Goal: Task Accomplishment & Management: Manage account settings

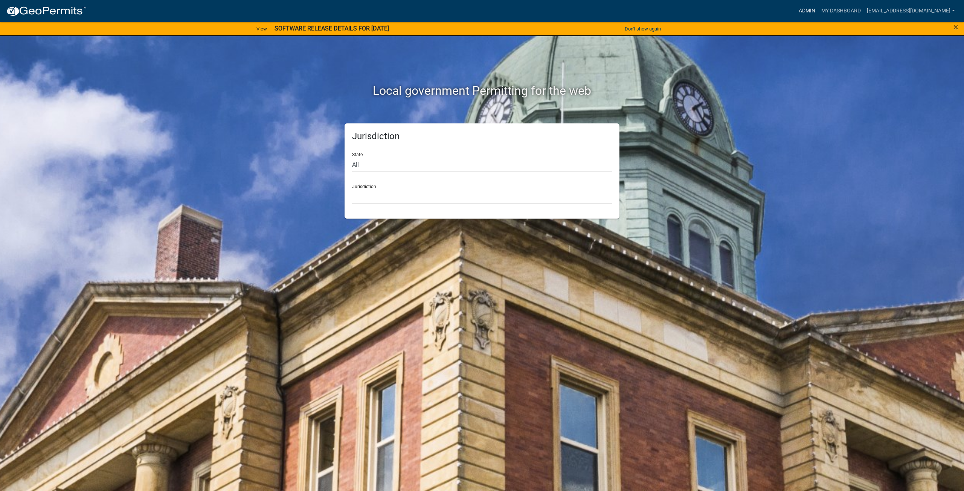
click at [815, 15] on link "Admin" at bounding box center [807, 11] width 23 height 14
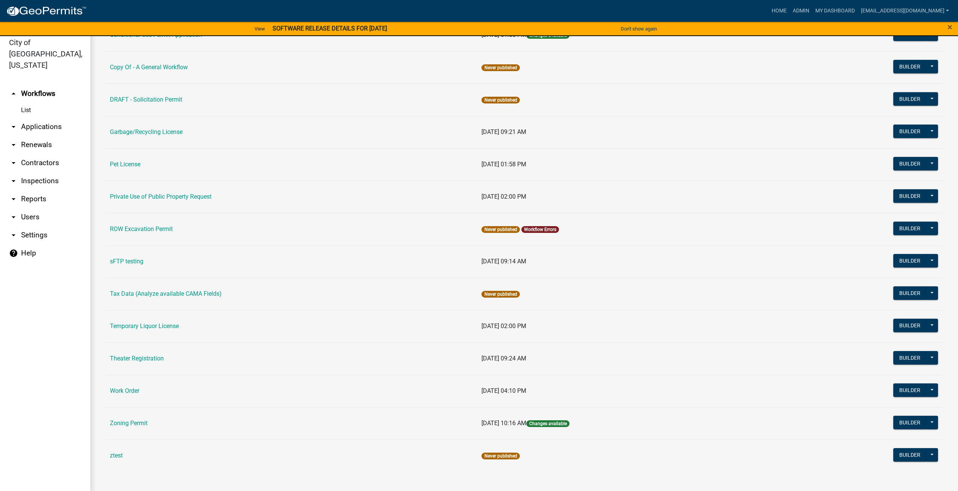
scroll to position [9, 0]
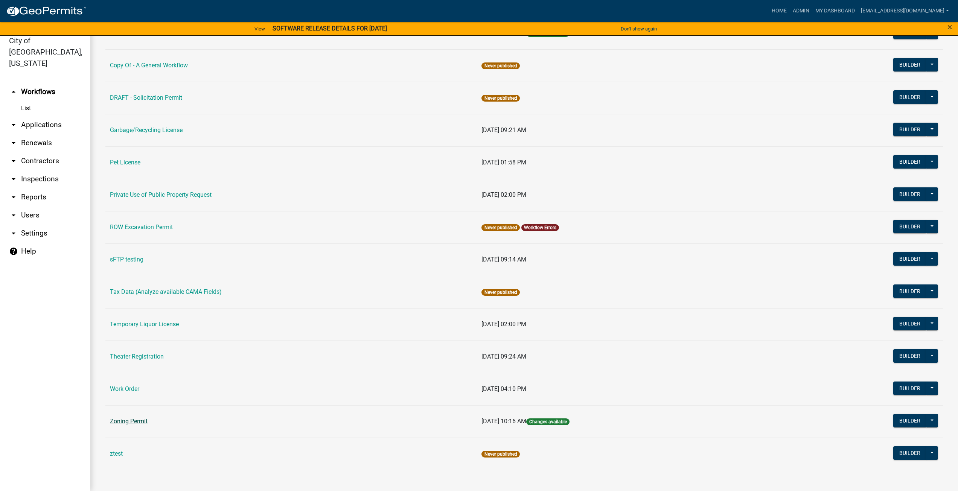
click at [140, 421] on link "Zoning Permit" at bounding box center [129, 421] width 38 height 7
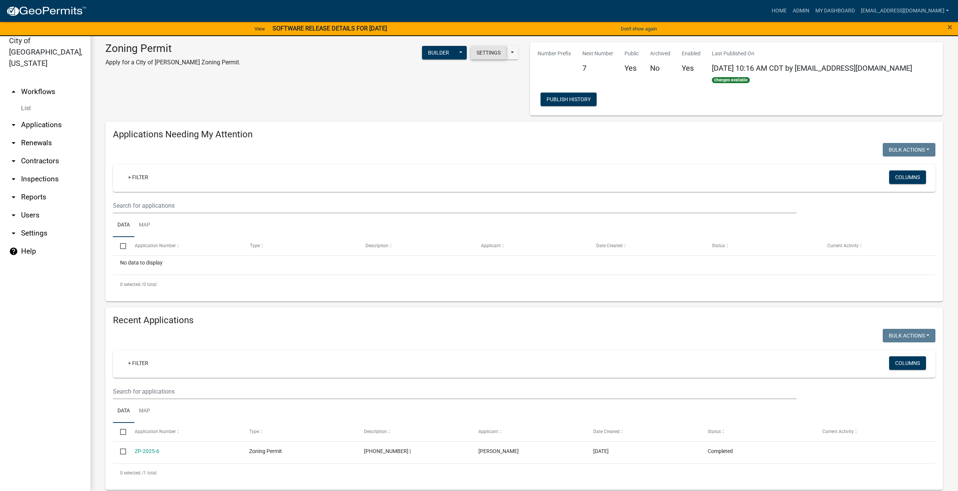
click at [482, 50] on button "Settings" at bounding box center [489, 53] width 36 height 14
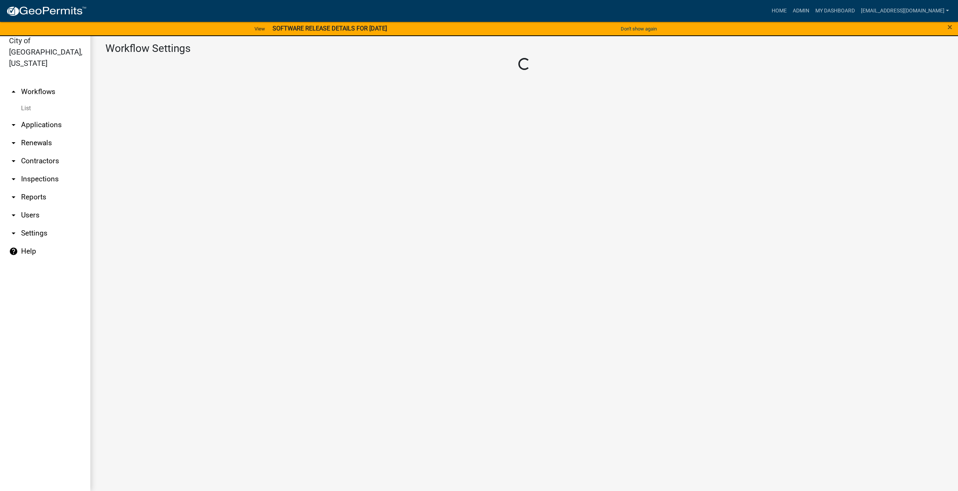
select select "1"
select select "2fdccdfa-7728-4211-88ce-e4301666c427"
select select "04f3bcd2-3b6a-4768-9c2e-3146598118c9"
select select "3"
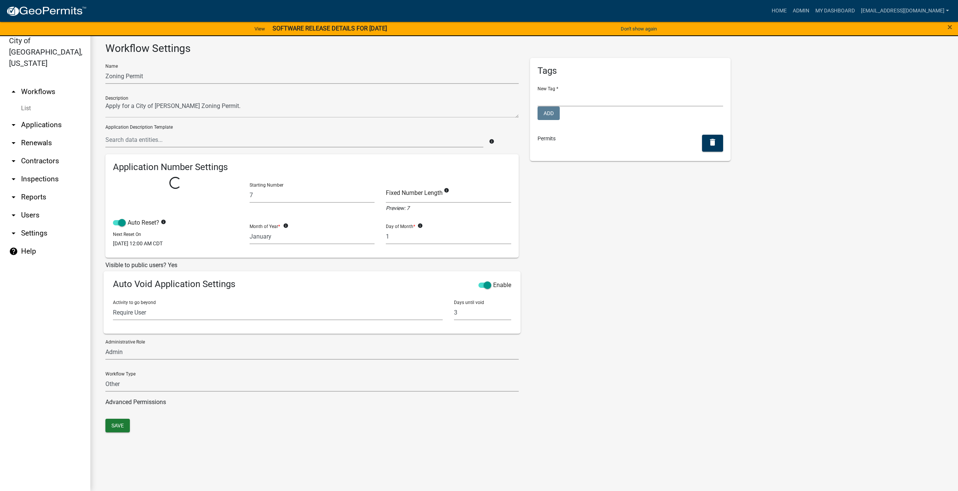
select select
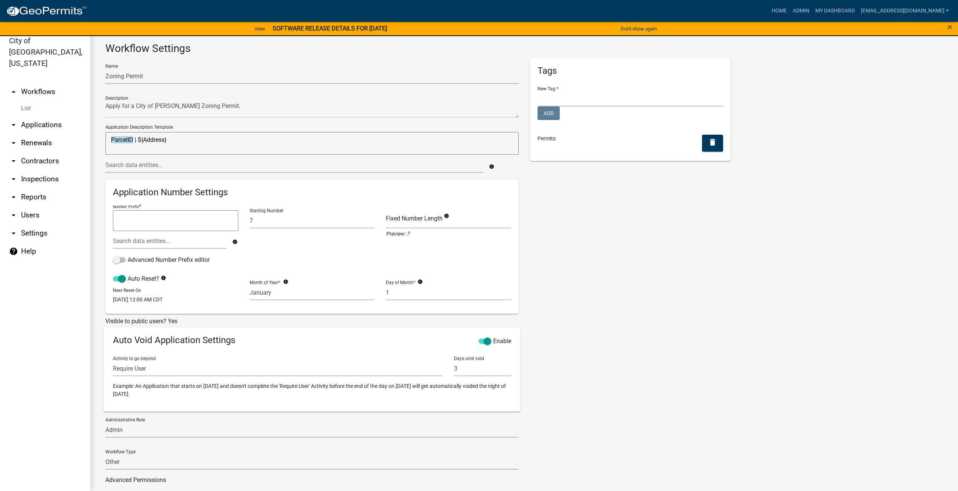
drag, startPoint x: 192, startPoint y: 148, endPoint x: 4, endPoint y: 141, distance: 188.8
click at [4, 141] on div "City of [GEOGRAPHIC_DATA], [US_STATE] arrow_drop_up Workflows List arrow_drop_d…" at bounding box center [479, 259] width 958 height 464
click at [424, 162] on input "text" at bounding box center [294, 164] width 378 height 15
type input "address"
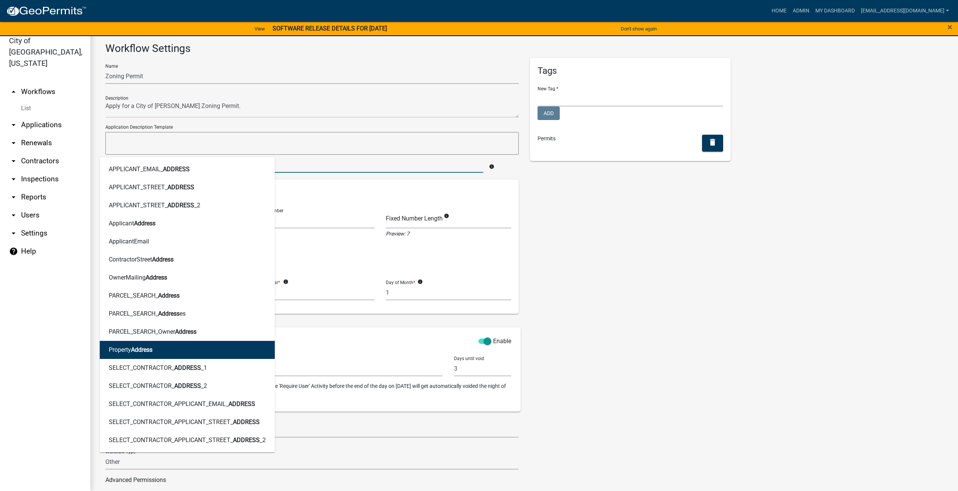
click at [150, 355] on button "Property Address" at bounding box center [187, 350] width 175 height 18
type textarea "PropertyAddress"
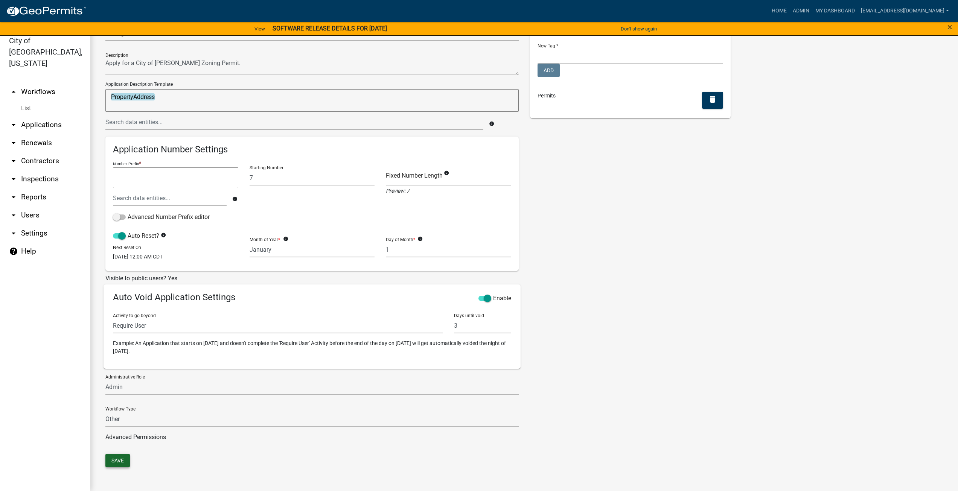
scroll to position [20, 0]
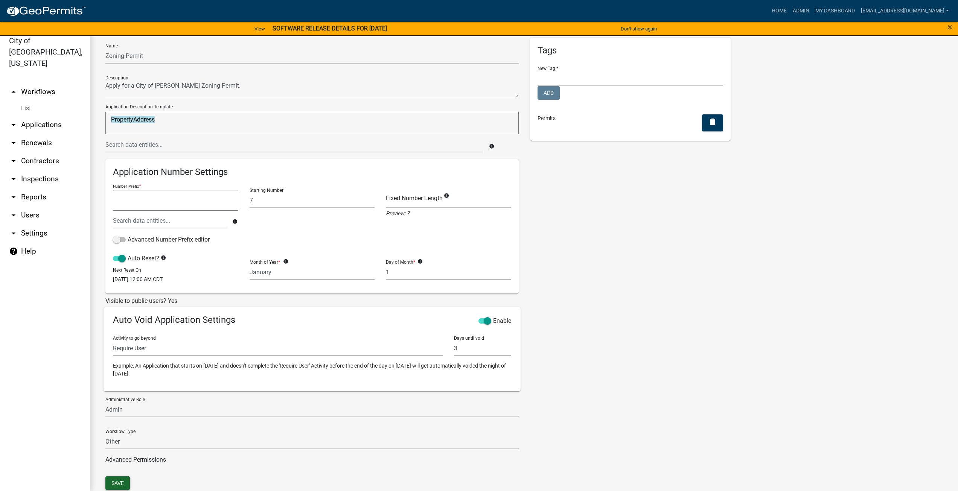
click at [123, 459] on div "Name Zoning Permit Description Application Description Template PropertyAddress…" at bounding box center [312, 257] width 425 height 439
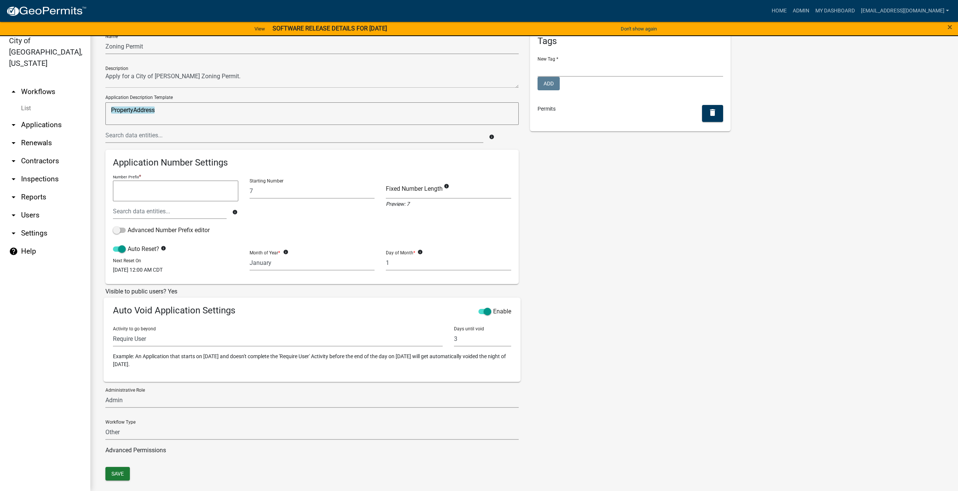
scroll to position [43, 0]
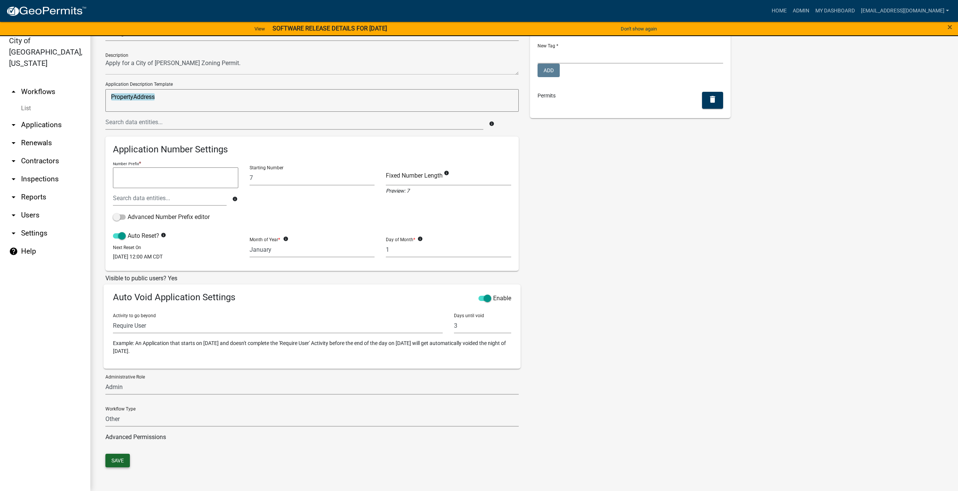
click at [117, 462] on button "Save" at bounding box center [117, 461] width 24 height 14
drag, startPoint x: 32, startPoint y: 243, endPoint x: 138, endPoint y: 253, distance: 106.3
click at [32, 243] on link "help Help" at bounding box center [45, 251] width 90 height 18
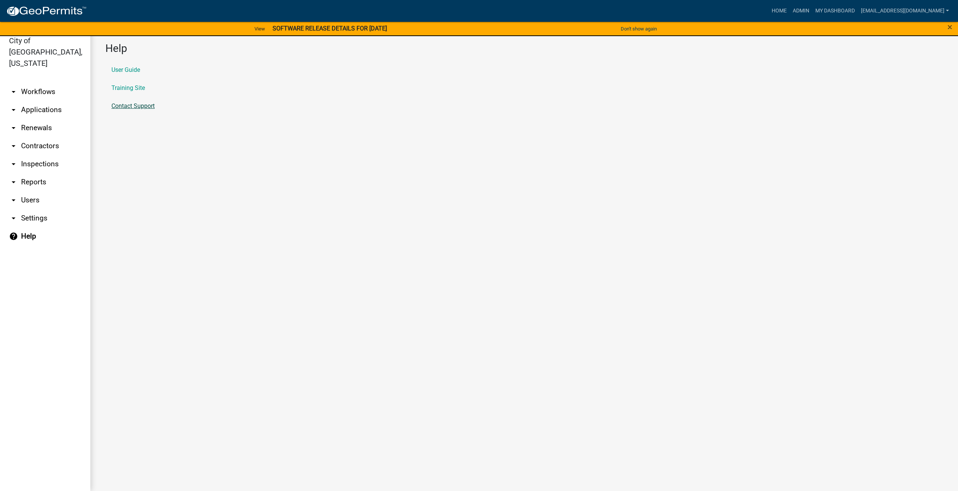
click at [129, 104] on link "Contact Support" at bounding box center [132, 106] width 43 height 6
